Goal: Task Accomplishment & Management: Manage account settings

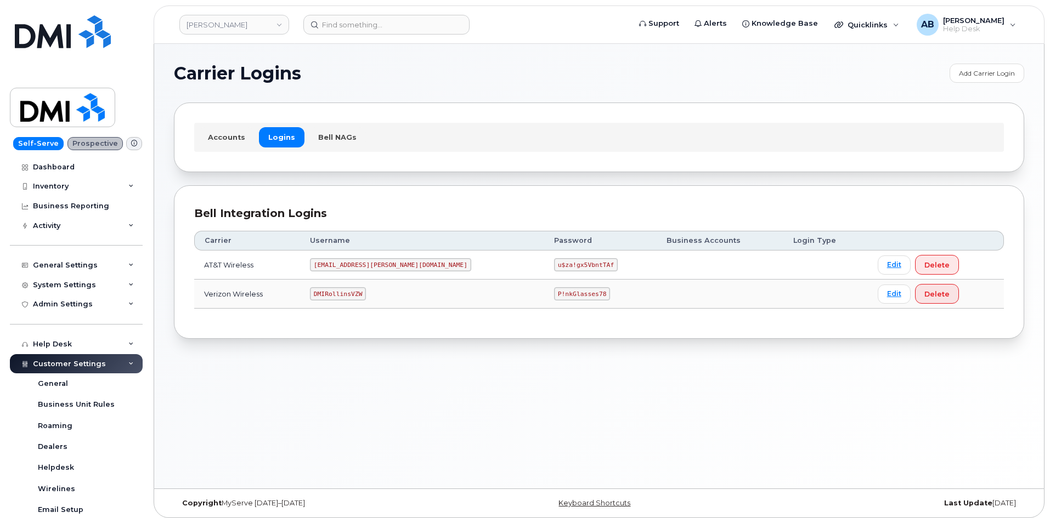
click at [366, 293] on code "DMIRollinsVZW" at bounding box center [338, 293] width 56 height 13
copy code "DMIRollinsVZW"
click at [554, 291] on code "P!nkGlasses78" at bounding box center [582, 293] width 56 height 13
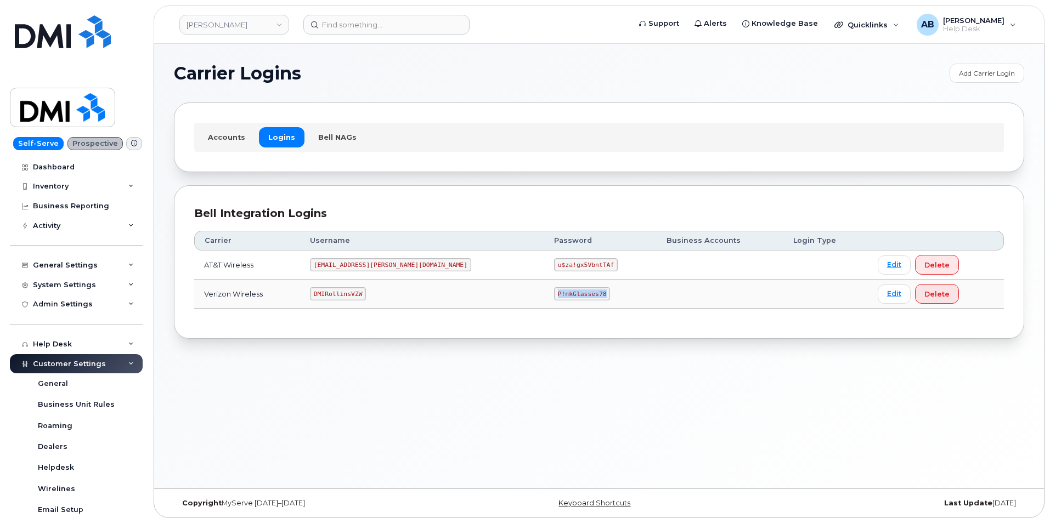
click at [554, 291] on code "P!nkGlasses78" at bounding box center [582, 293] width 56 height 13
copy code "P!nkGlasses78"
click at [499, 341] on div "Carrier Logins Add Carrier Login Accounts Logins Bell NAGs Bell Integration Log…" at bounding box center [599, 266] width 890 height 445
